Goal: Task Accomplishment & Management: Manage account settings

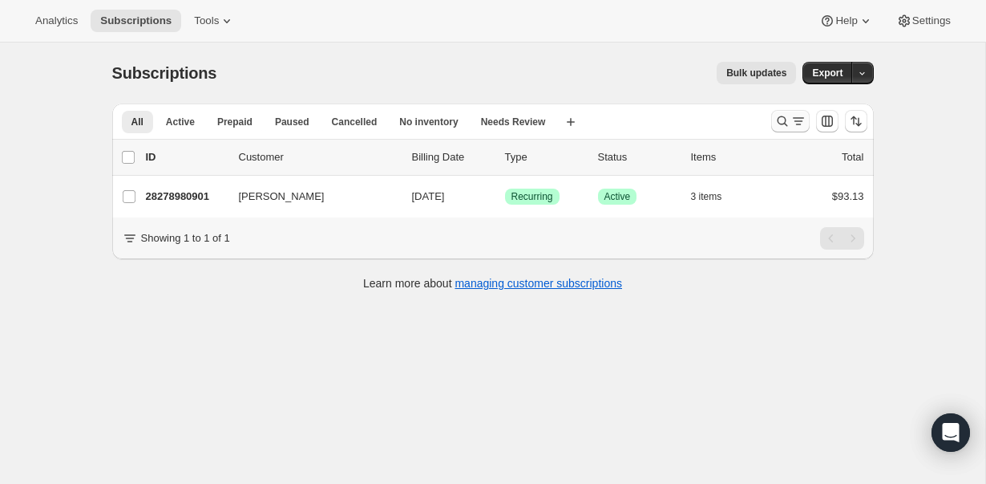
click at [789, 113] on icon "Search and filter results" at bounding box center [783, 121] width 16 height 16
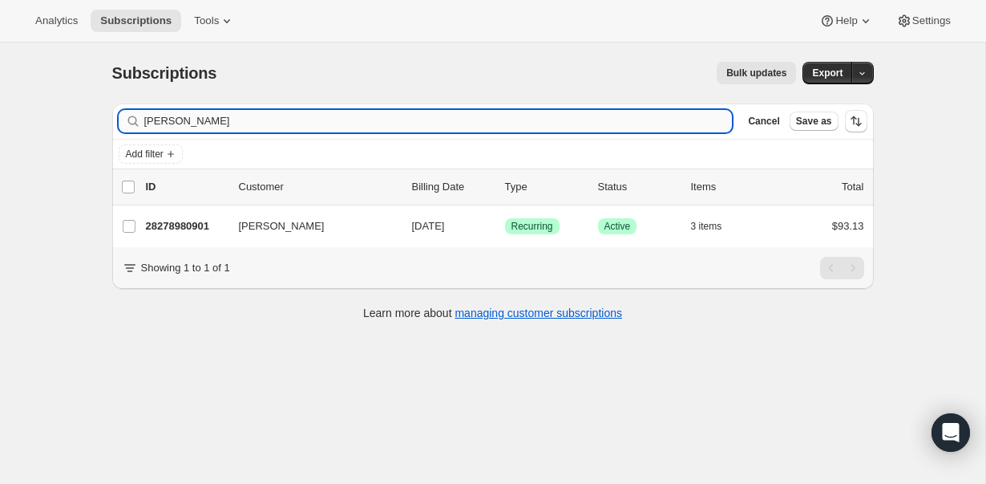
click at [444, 123] on input "[PERSON_NAME]" at bounding box center [438, 121] width 589 height 22
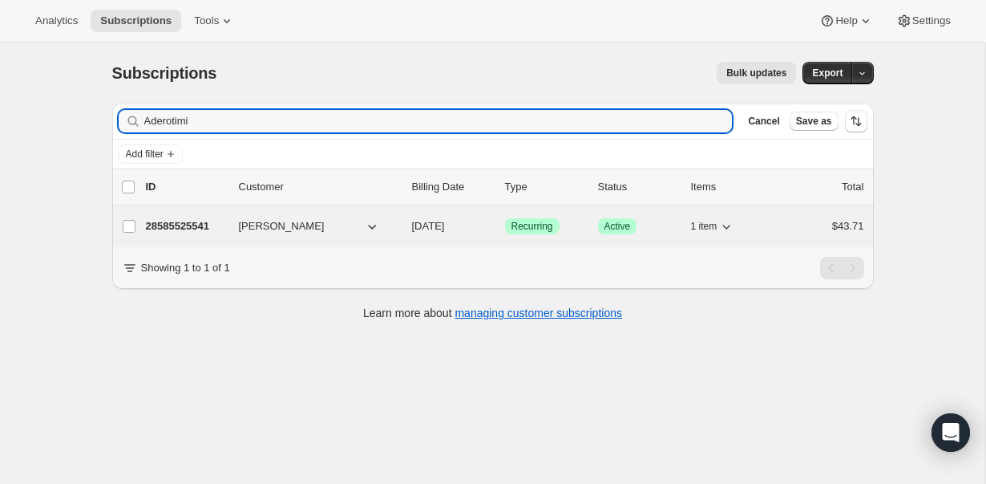
type input "Aderotimi"
click at [196, 217] on div "28585525541 [PERSON_NAME] [DATE] Success Recurring Success Active 1 item $43.71" at bounding box center [505, 226] width 719 height 22
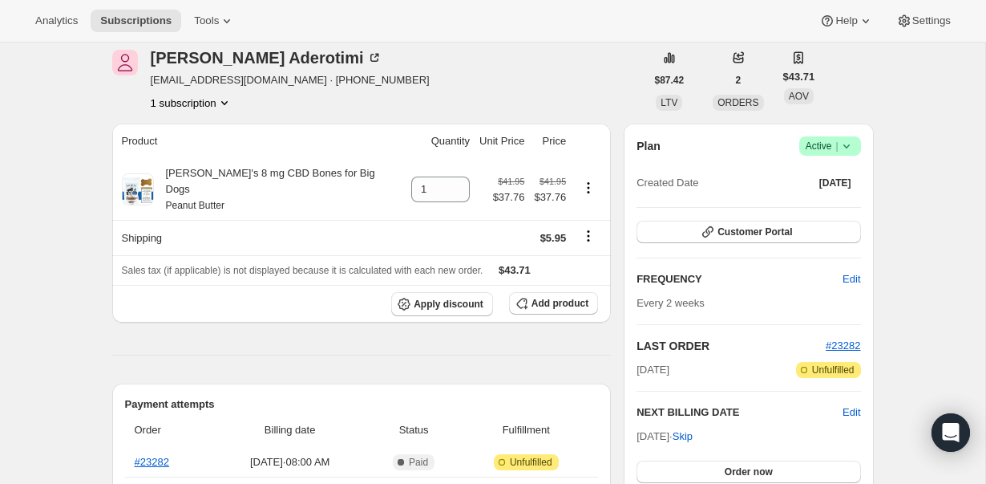
scroll to position [75, 0]
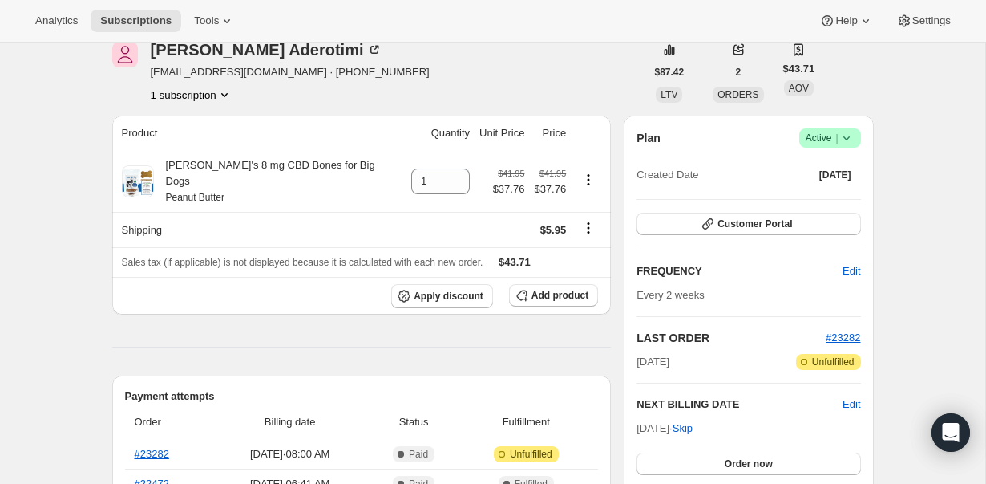
click at [851, 133] on icon at bounding box center [847, 138] width 16 height 16
click at [840, 195] on span "Cancel subscription" at bounding box center [825, 197] width 91 height 12
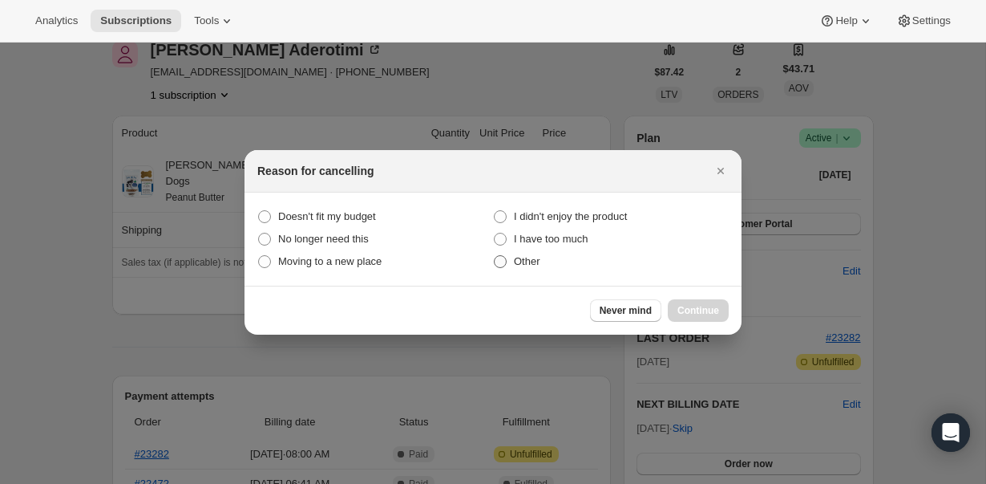
click at [499, 263] on span ":r2m:" at bounding box center [500, 261] width 13 height 13
click at [495, 256] on input "Other" at bounding box center [494, 255] width 1 height 1
radio input "true"
click at [705, 306] on span "Continue" at bounding box center [699, 310] width 42 height 13
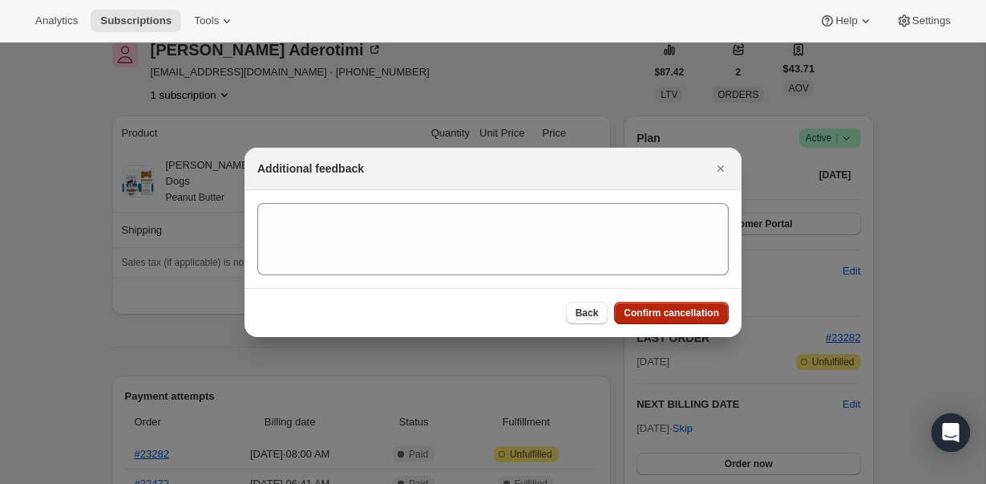
click at [658, 309] on span "Confirm cancellation" at bounding box center [671, 312] width 95 height 13
